Goal: Obtain resource: Obtain resource

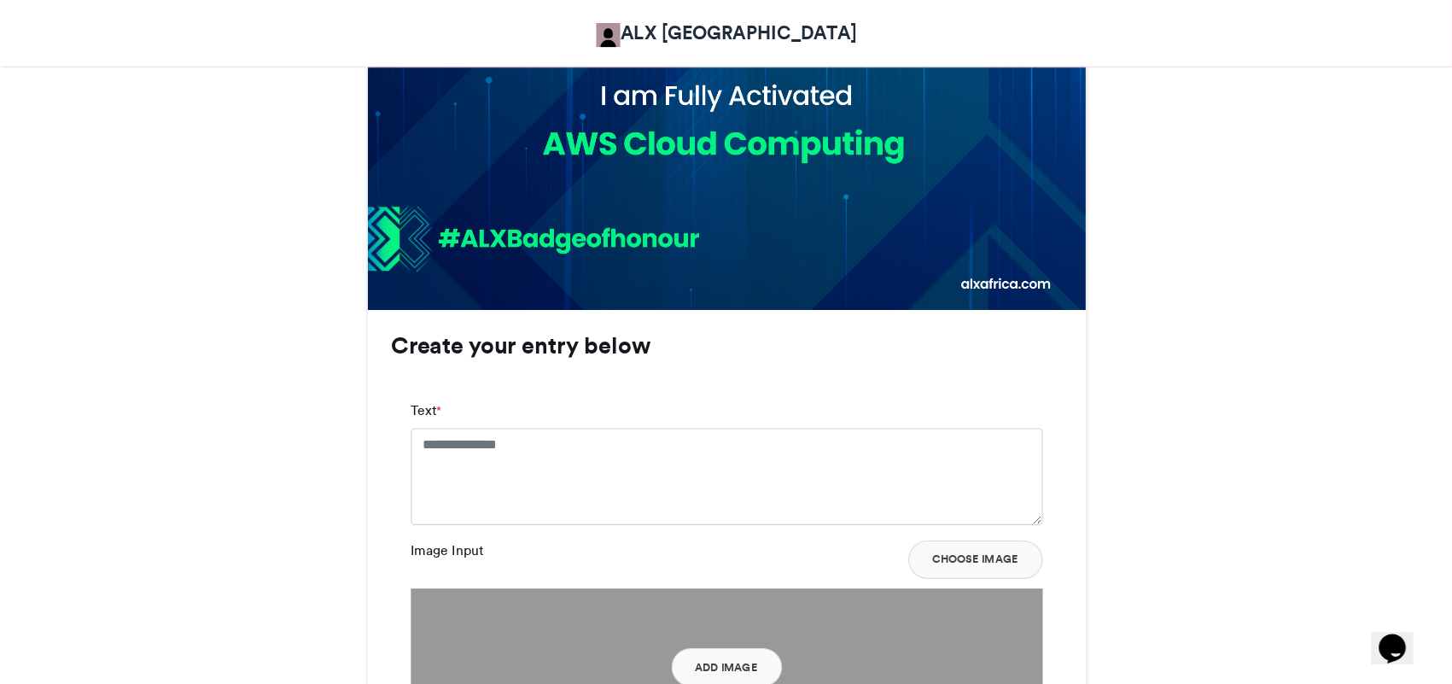
scroll to position [901, 0]
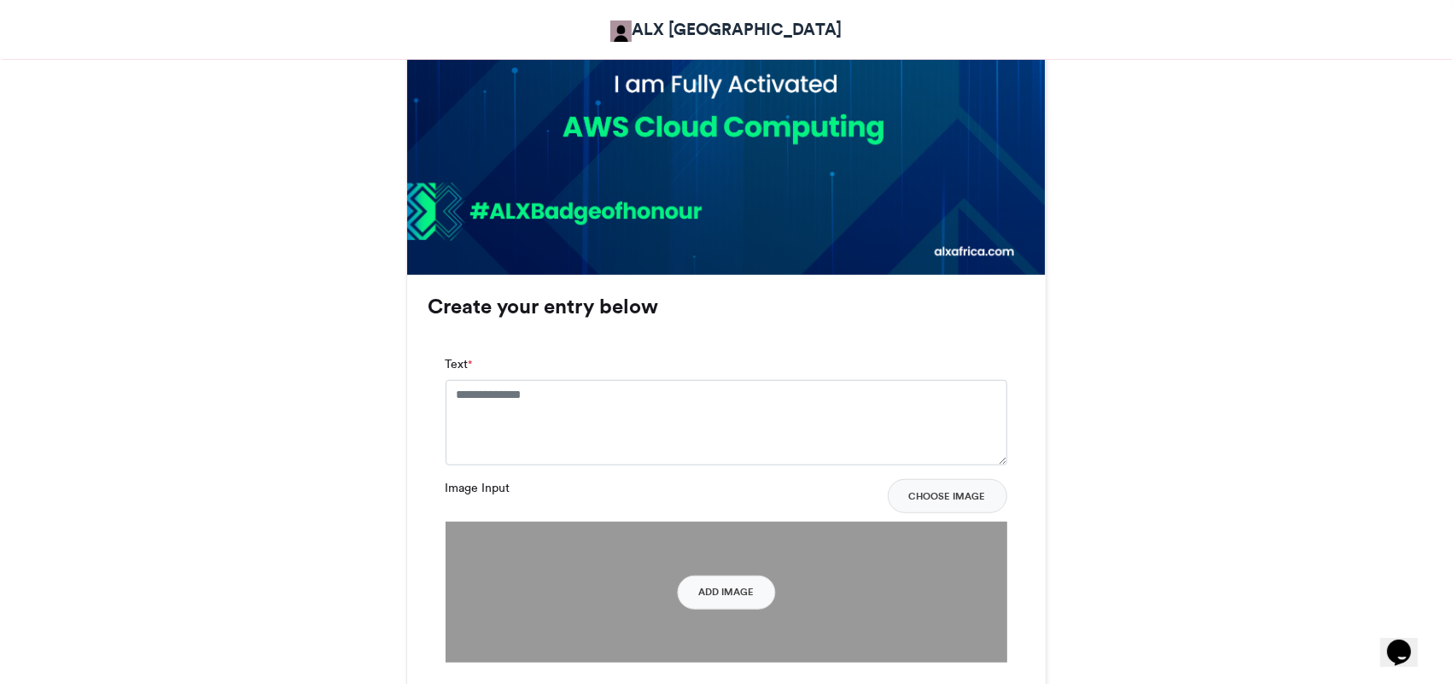
drag, startPoint x: 1060, startPoint y: 57, endPoint x: 1086, endPoint y: 382, distance: 325.4
click at [1086, 382] on div "ALX Activation Badge of Honour ALX Africa 19 hrs ago 29 Views 7 Entries 0 Comme…" at bounding box center [726, 144] width 973 height 1543
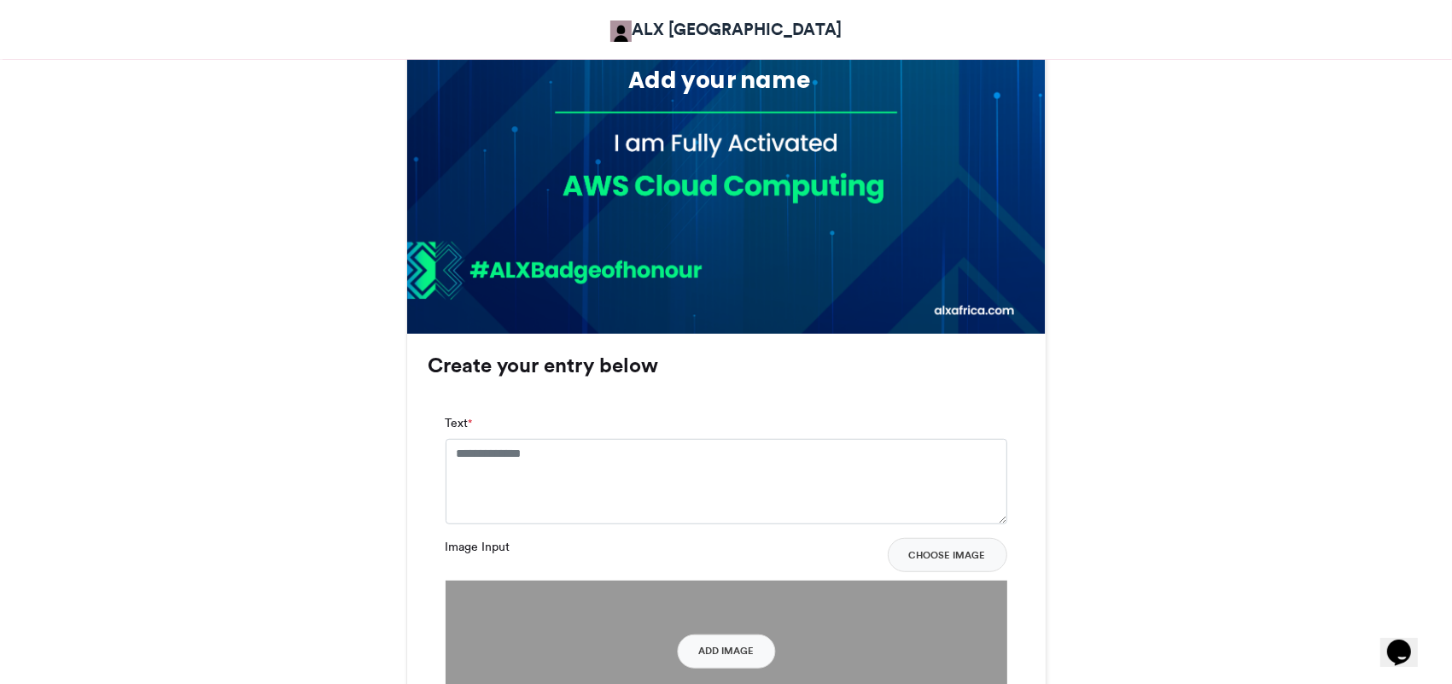
scroll to position [851, 0]
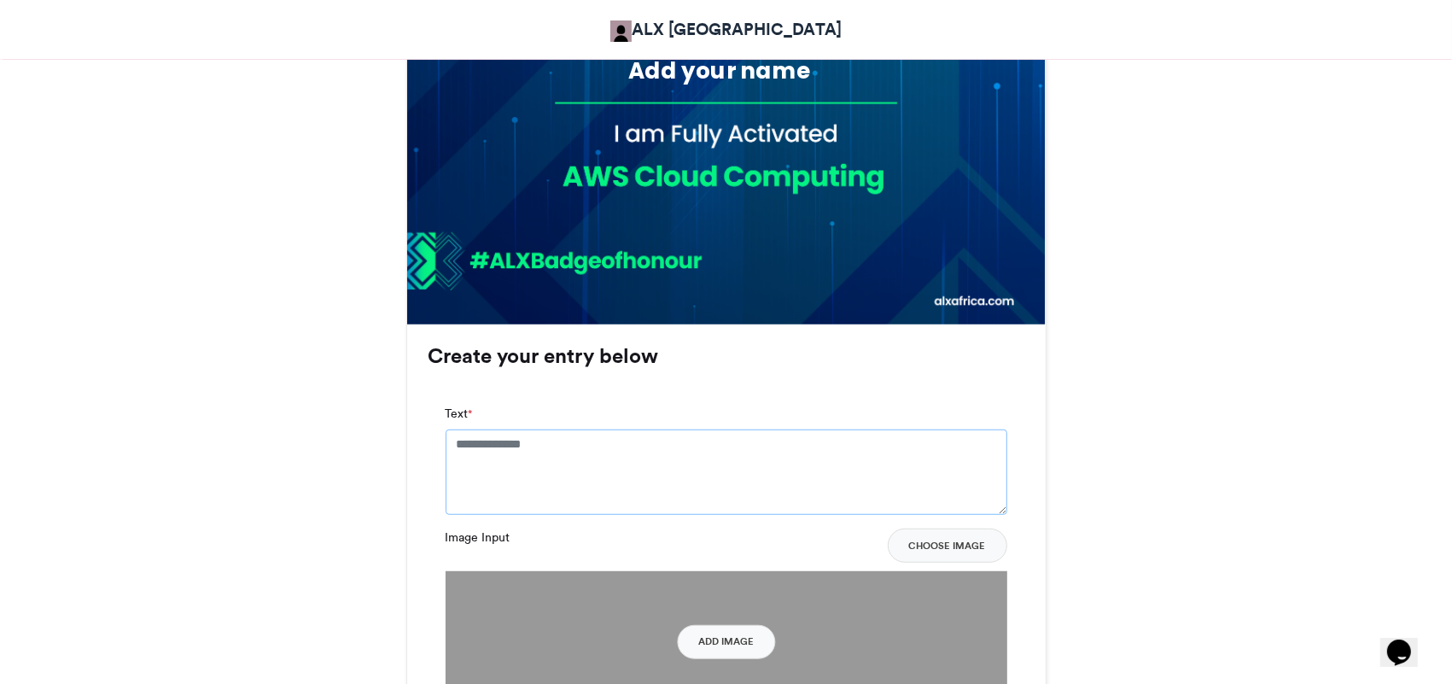
click at [644, 450] on textarea "Text *" at bounding box center [727, 471] width 562 height 85
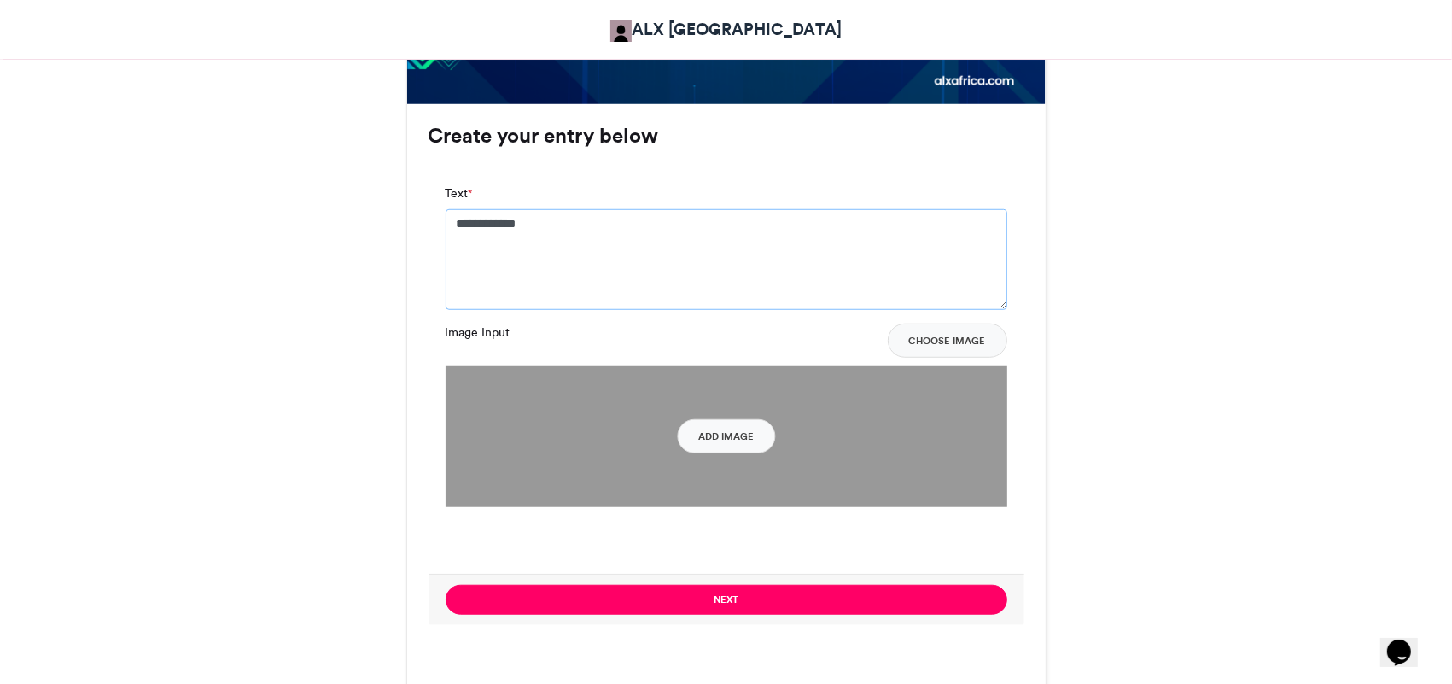
scroll to position [1074, 0]
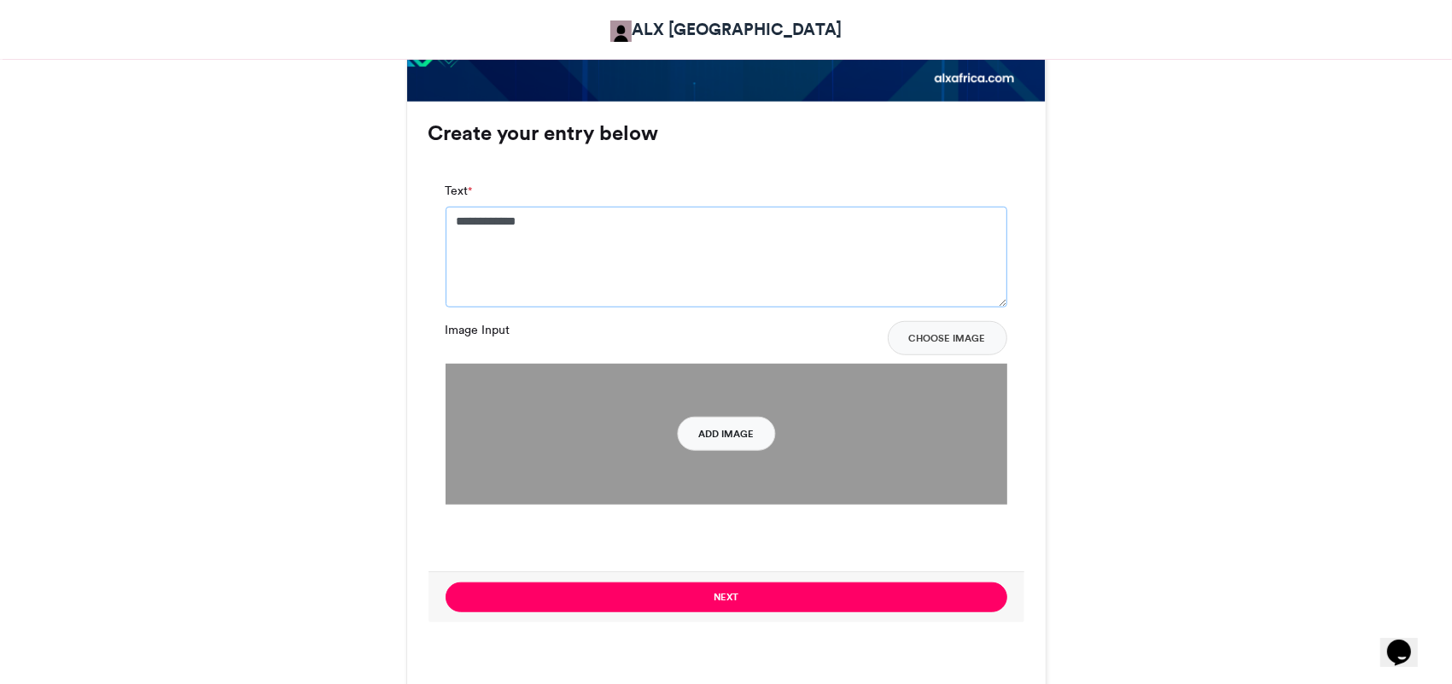
type textarea "**********"
click at [697, 436] on button "Add Image" at bounding box center [726, 434] width 98 height 34
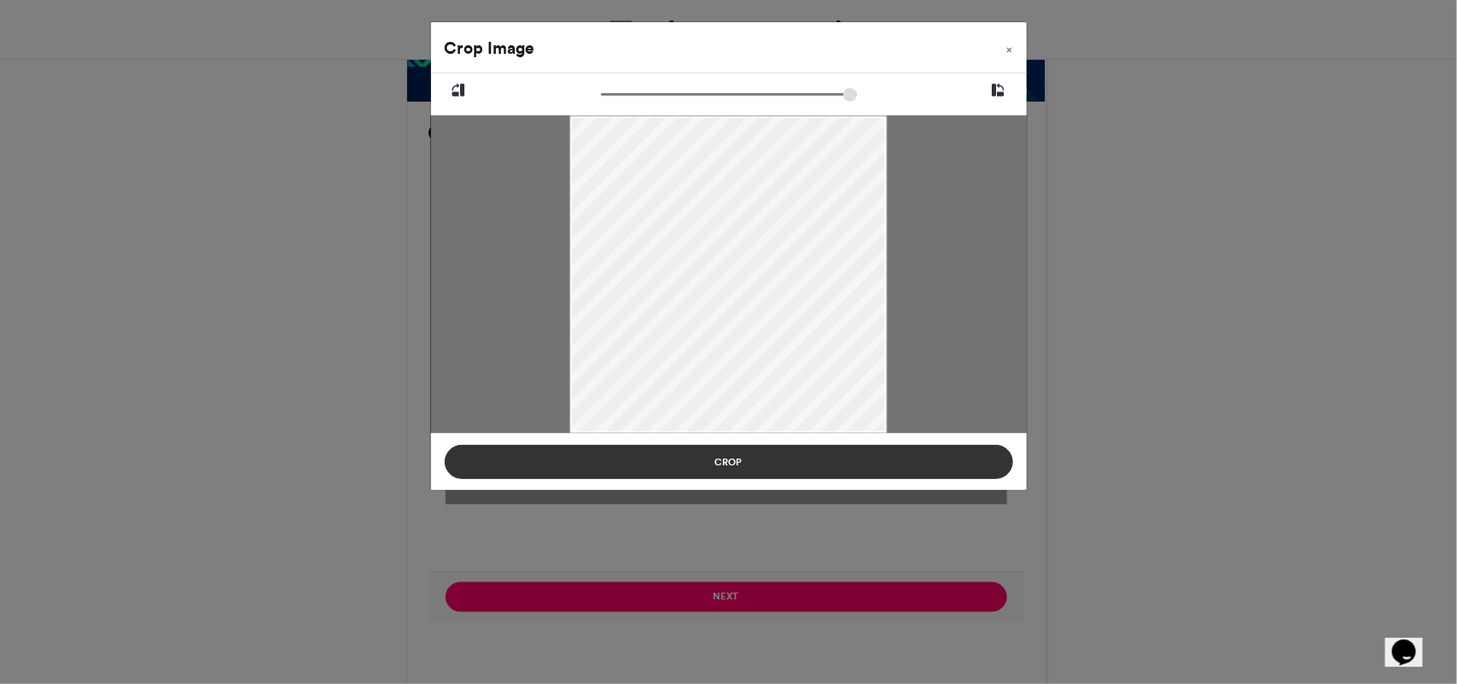
click at [723, 463] on button "Crop" at bounding box center [729, 462] width 569 height 34
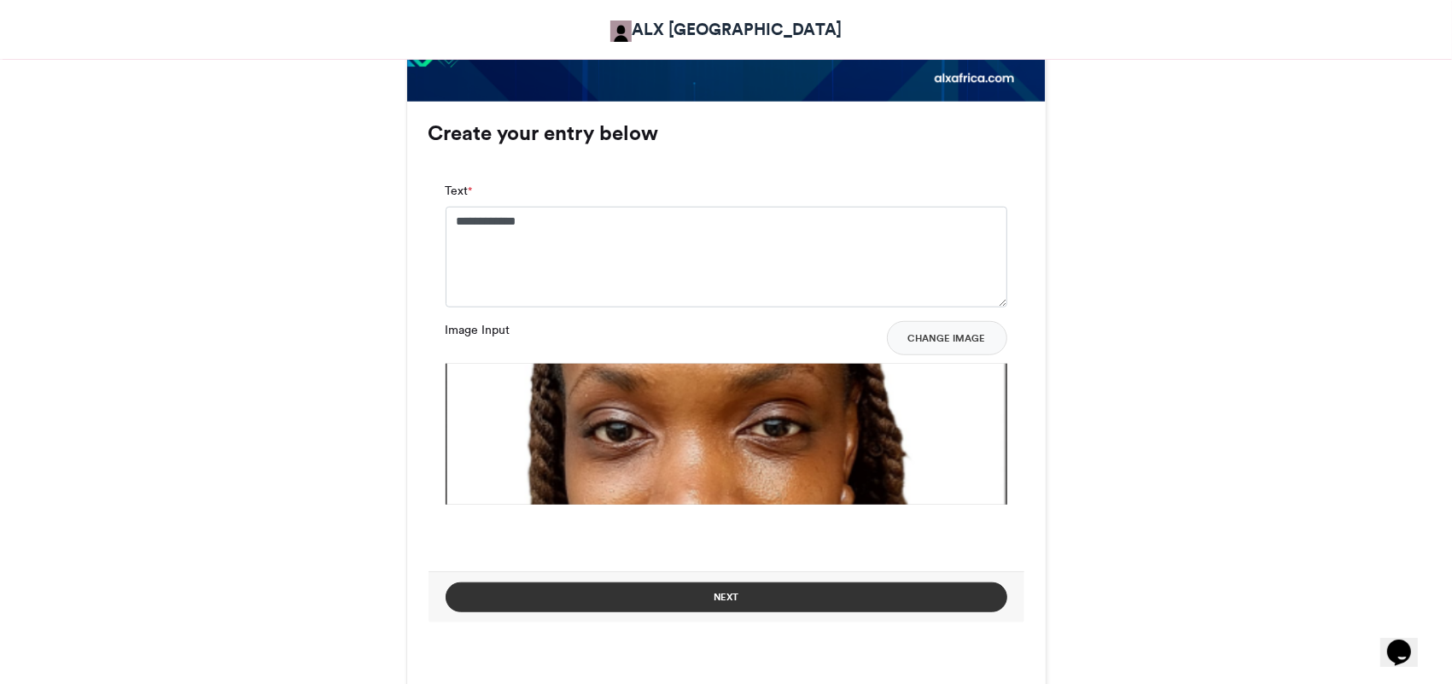
click at [718, 546] on button "Next" at bounding box center [727, 597] width 562 height 30
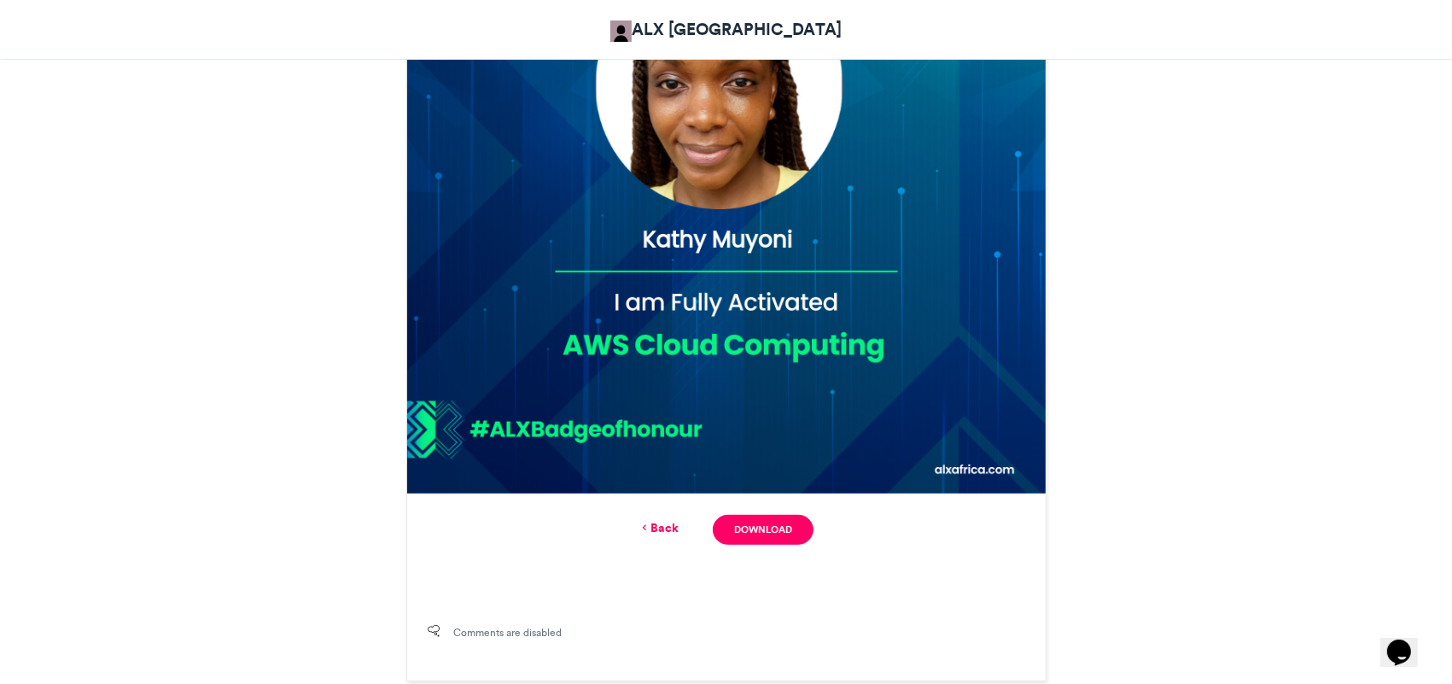
scroll to position [685, 0]
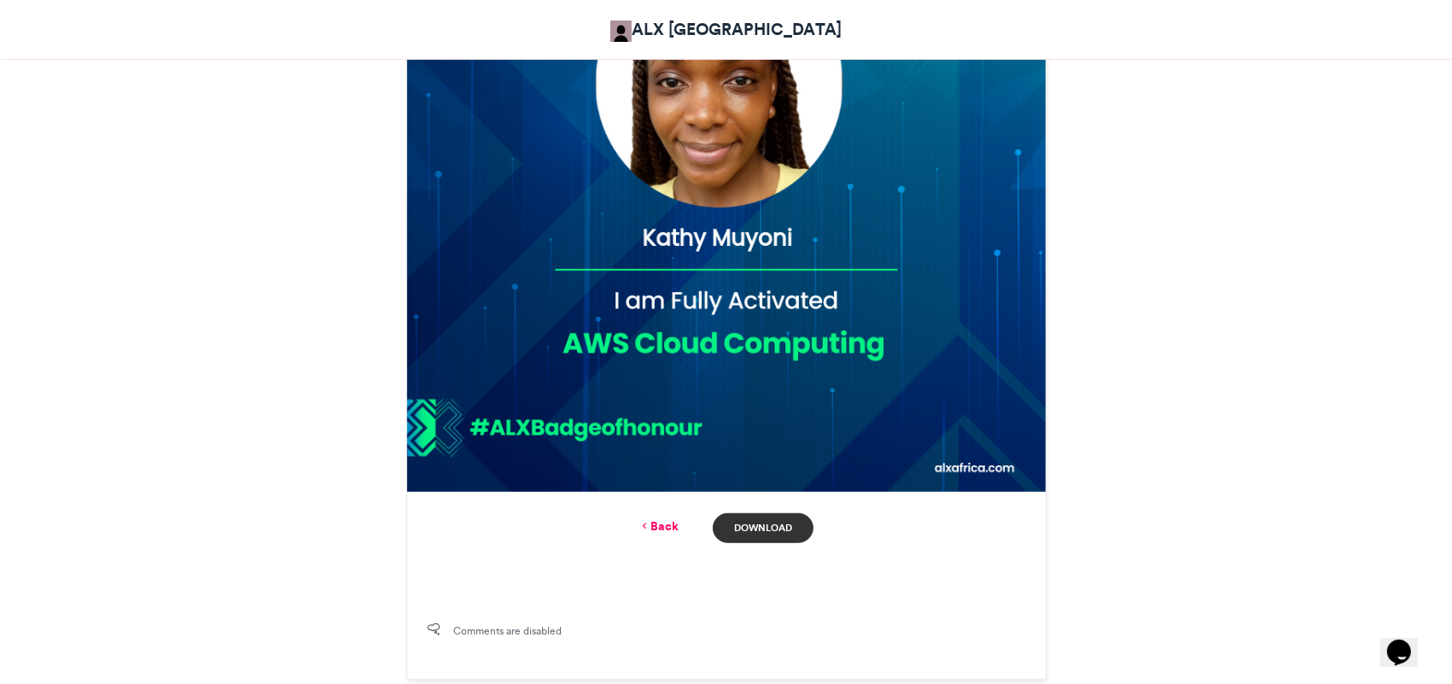
click at [761, 523] on link "Download" at bounding box center [763, 528] width 100 height 30
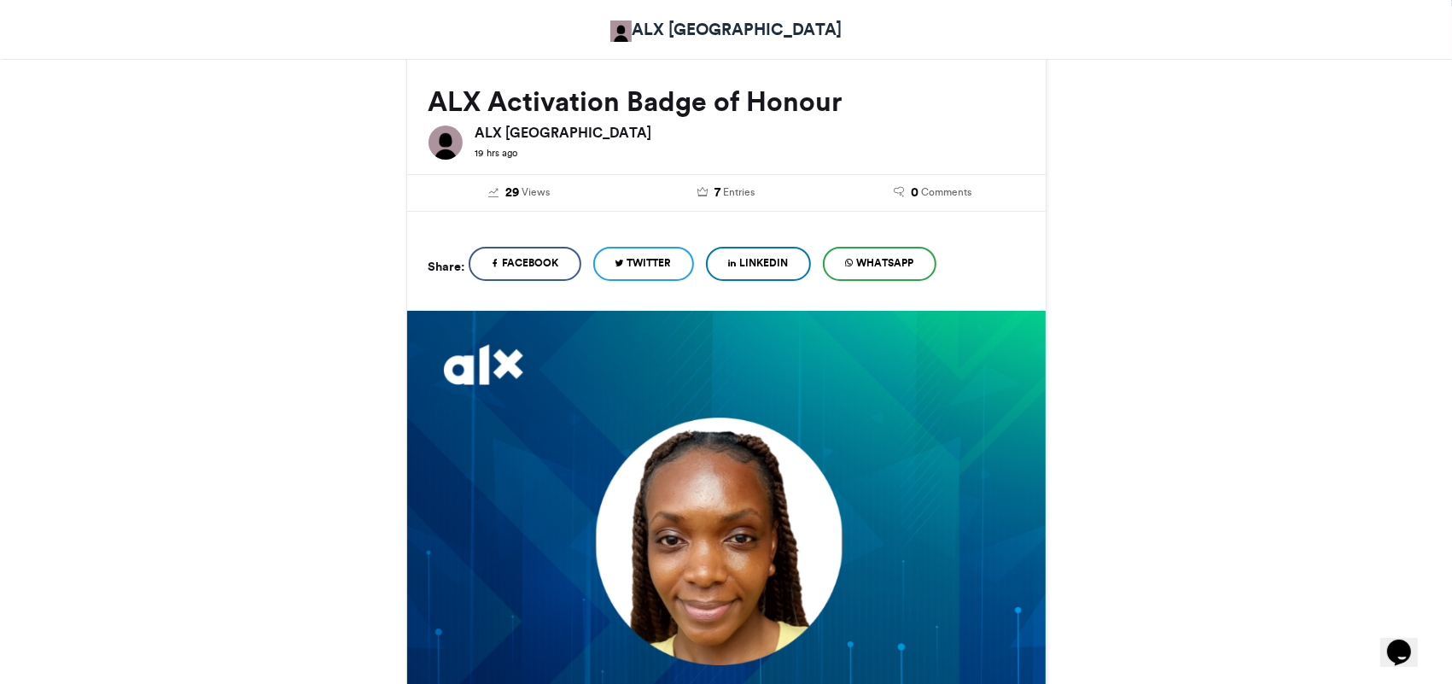
scroll to position [222, 0]
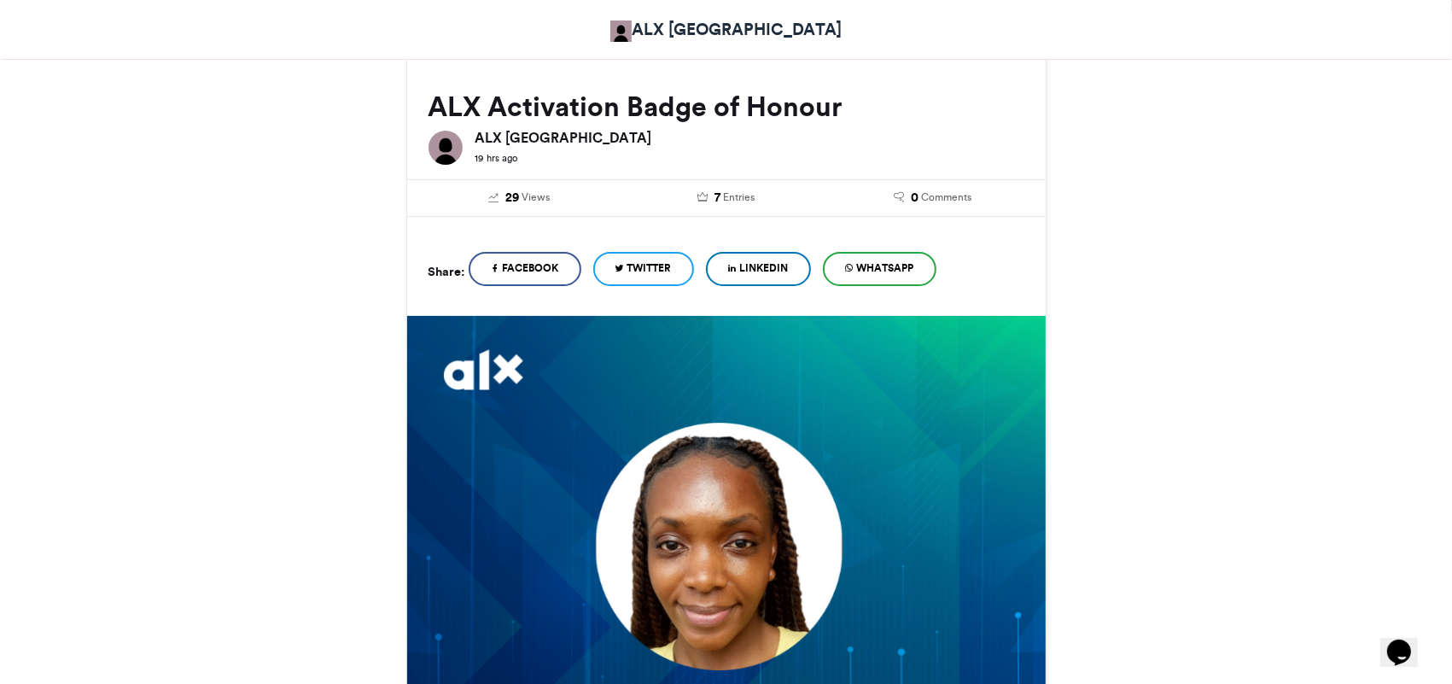
click at [761, 269] on span "LinkedIn" at bounding box center [764, 267] width 49 height 15
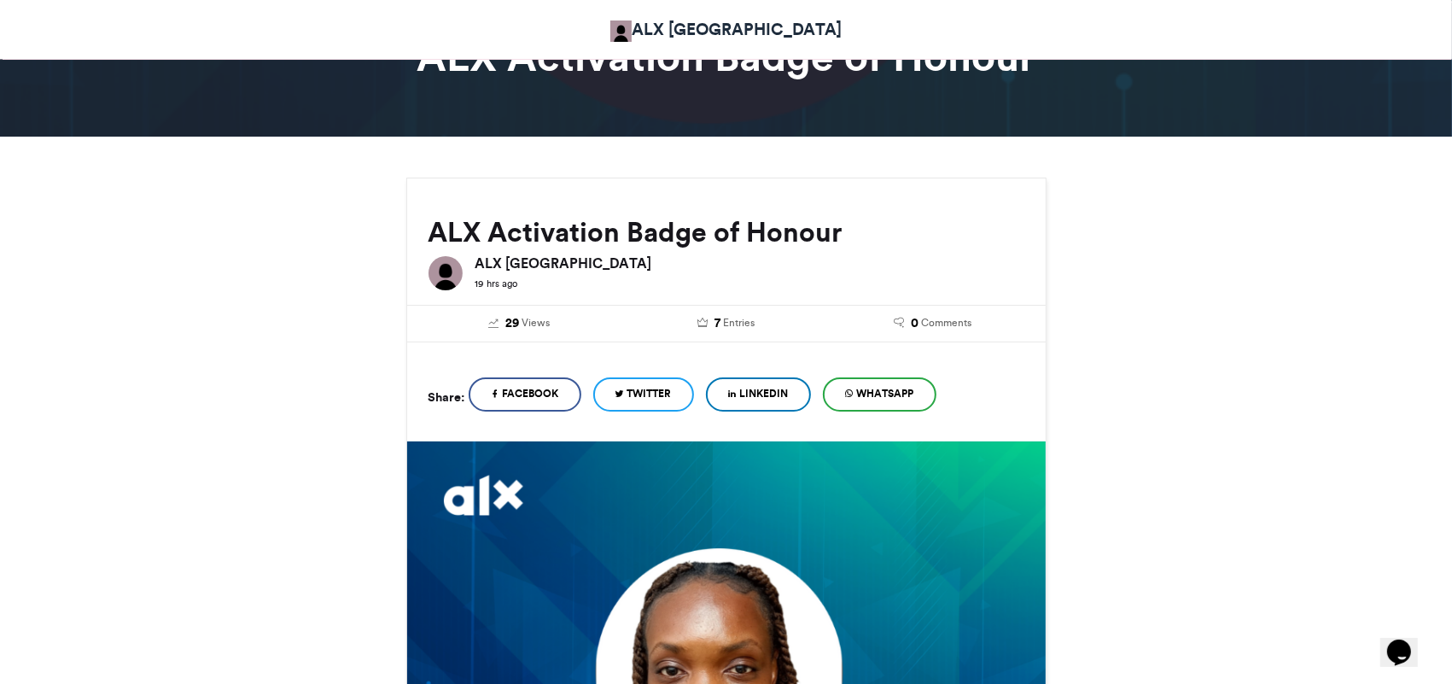
scroll to position [94, 0]
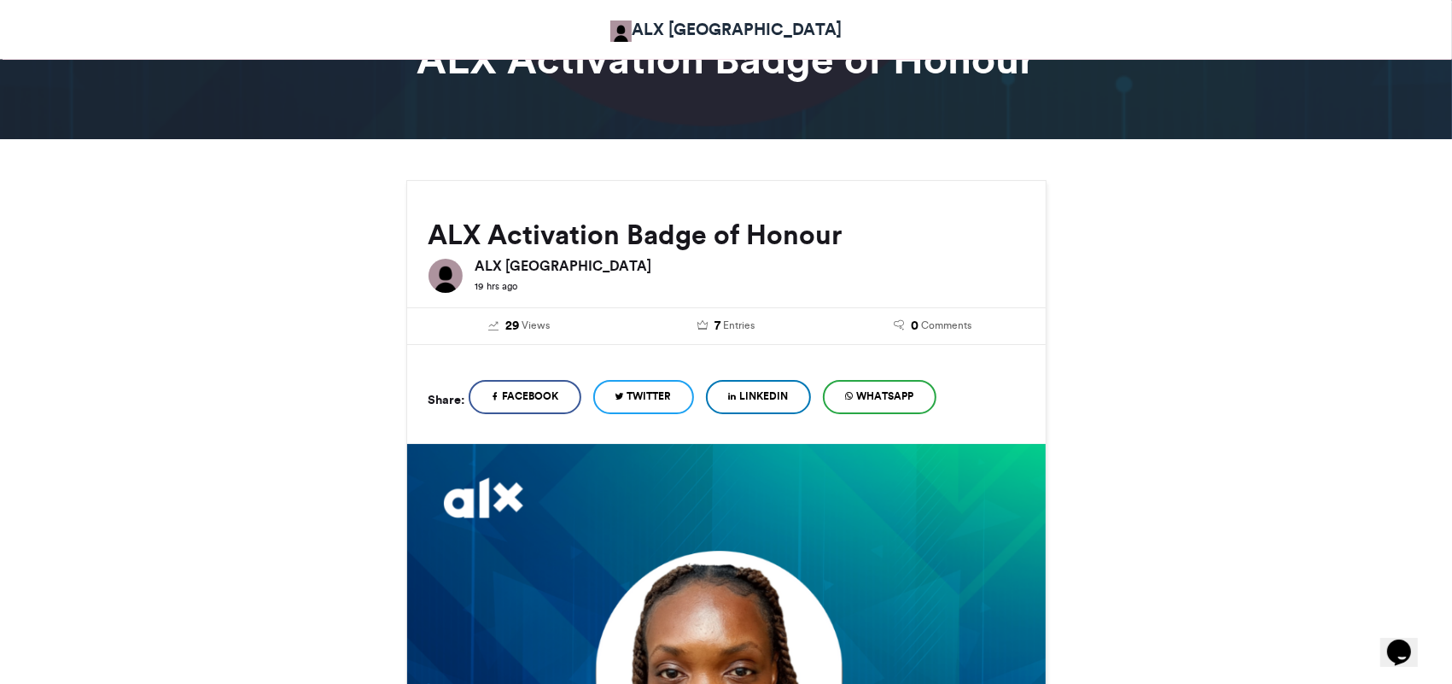
click at [773, 394] on span "LinkedIn" at bounding box center [764, 395] width 49 height 15
